Goal: Find specific page/section: Find specific page/section

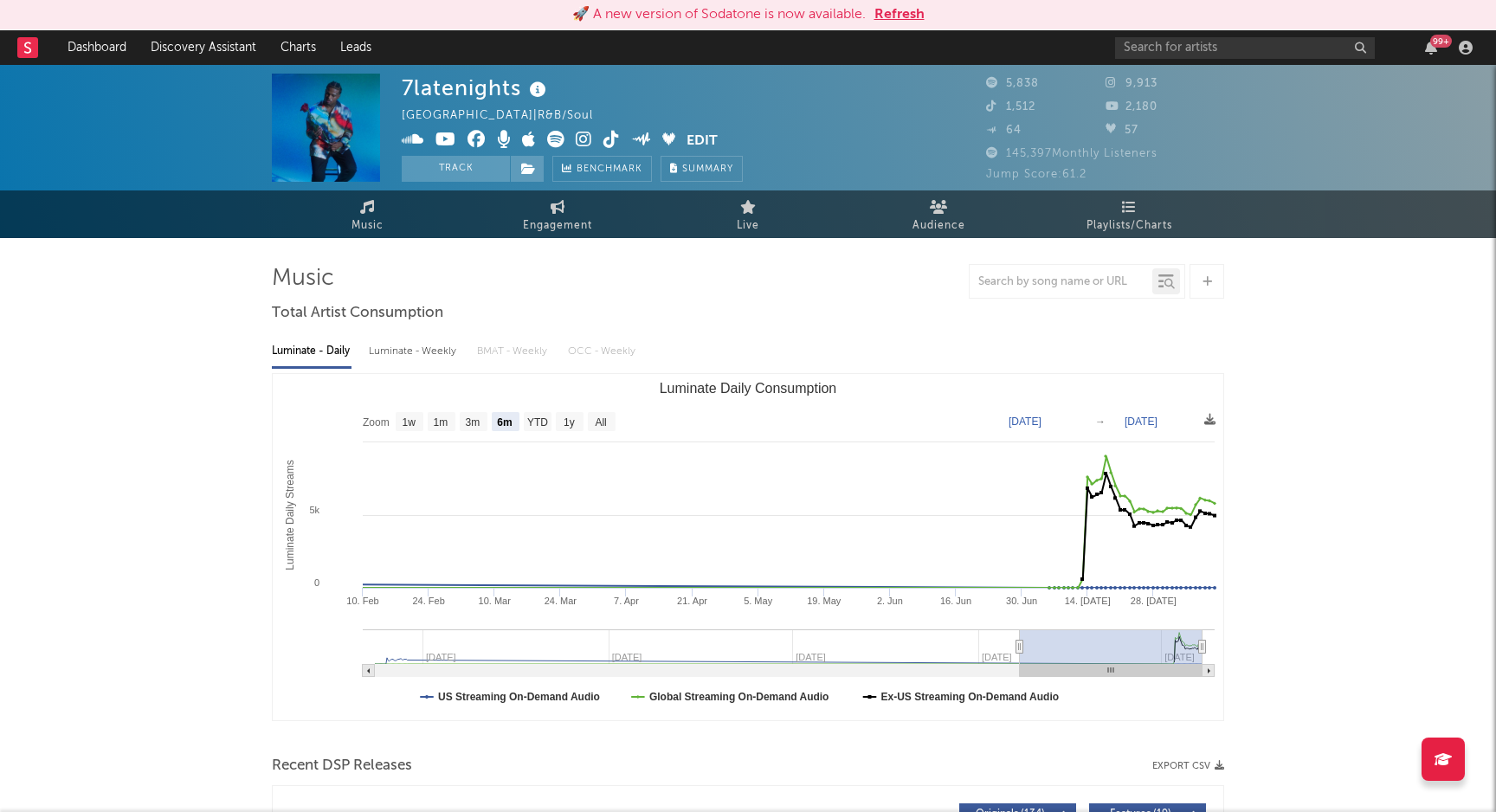
select select "6m"
click at [30, 47] on rect at bounding box center [28, 48] width 21 height 21
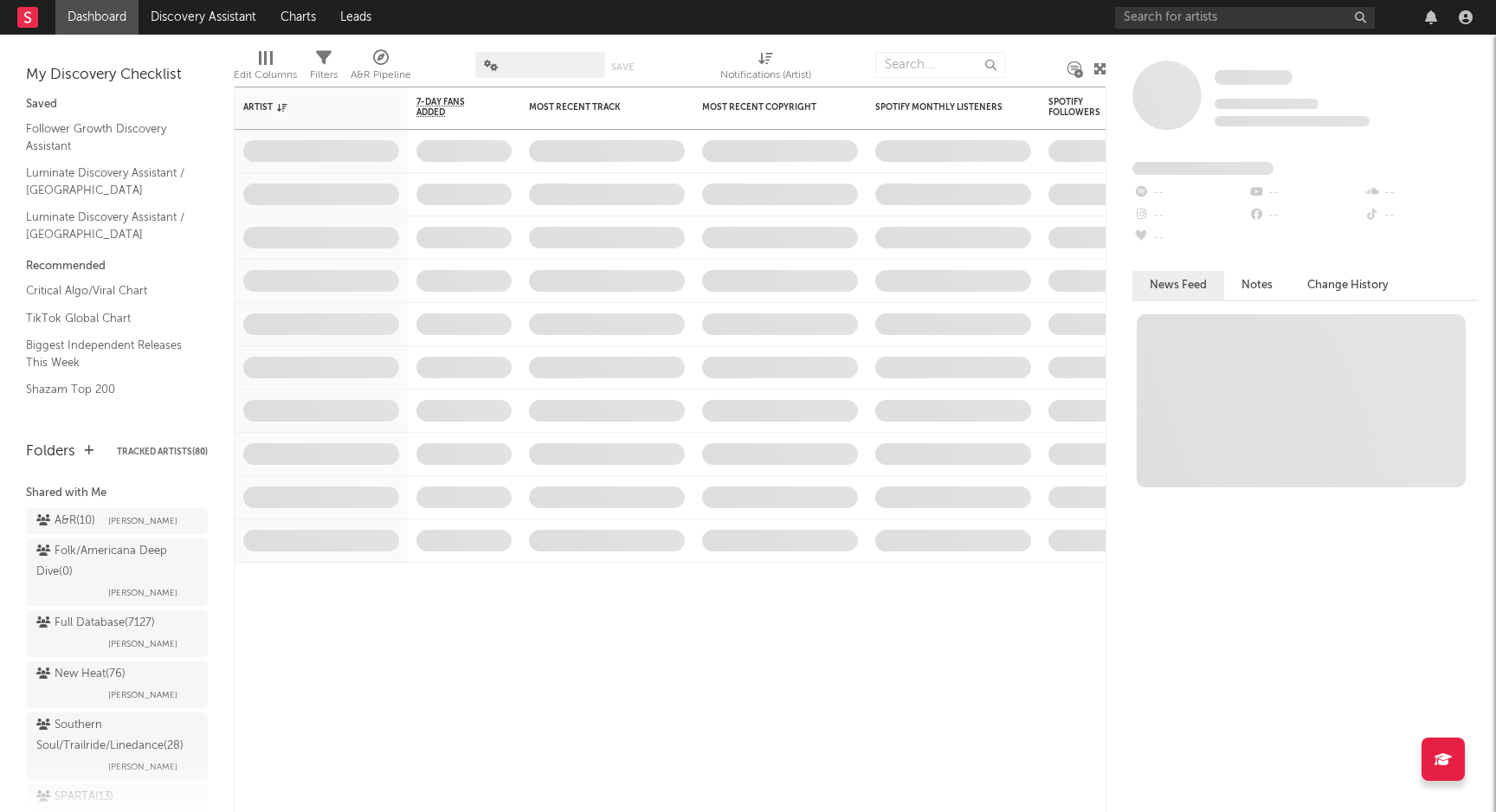
scroll to position [208, 0]
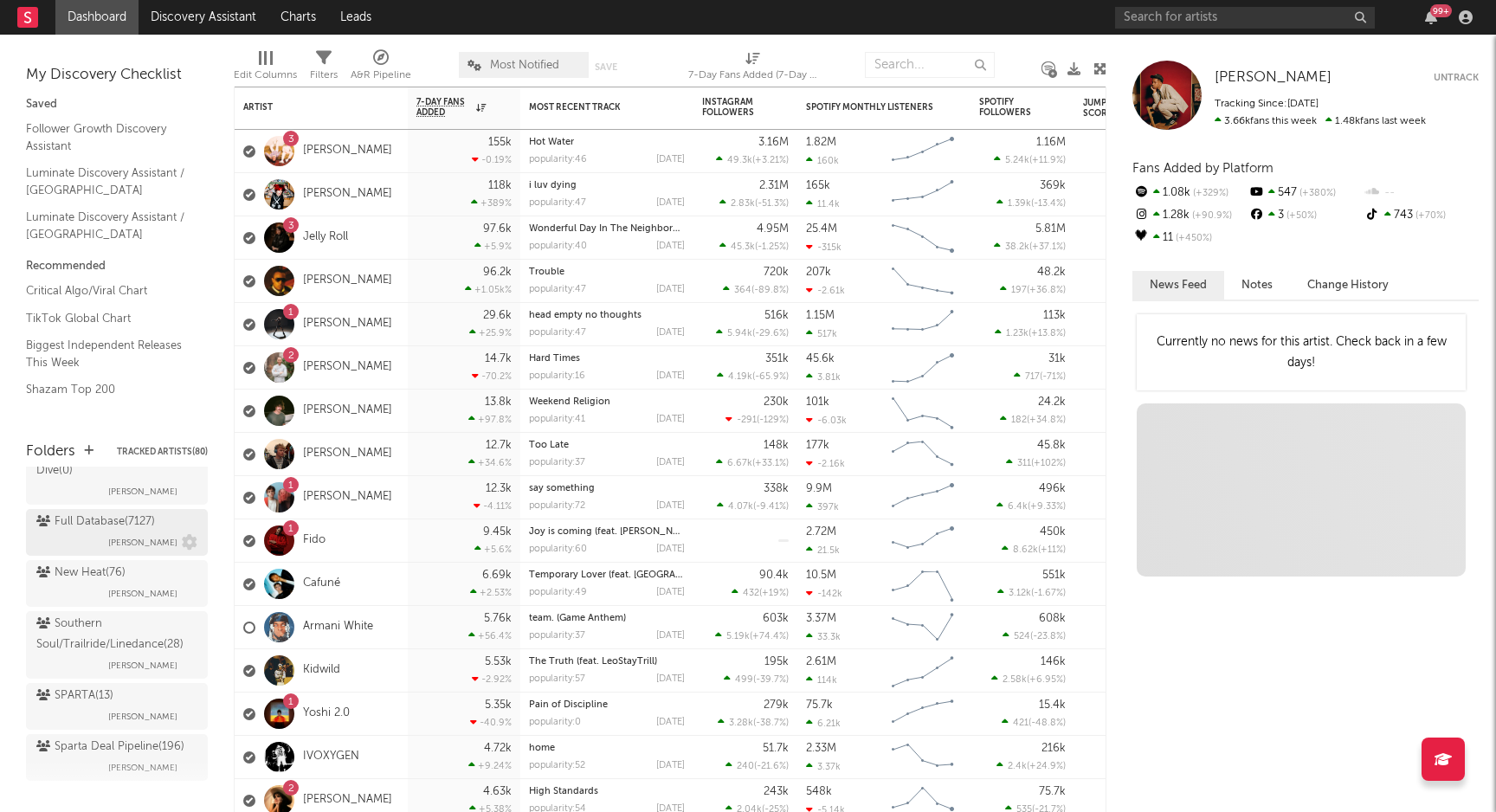
click at [119, 518] on div "Full Database ( 7127 )" at bounding box center [96, 522] width 118 height 21
